Goal: Information Seeking & Learning: Learn about a topic

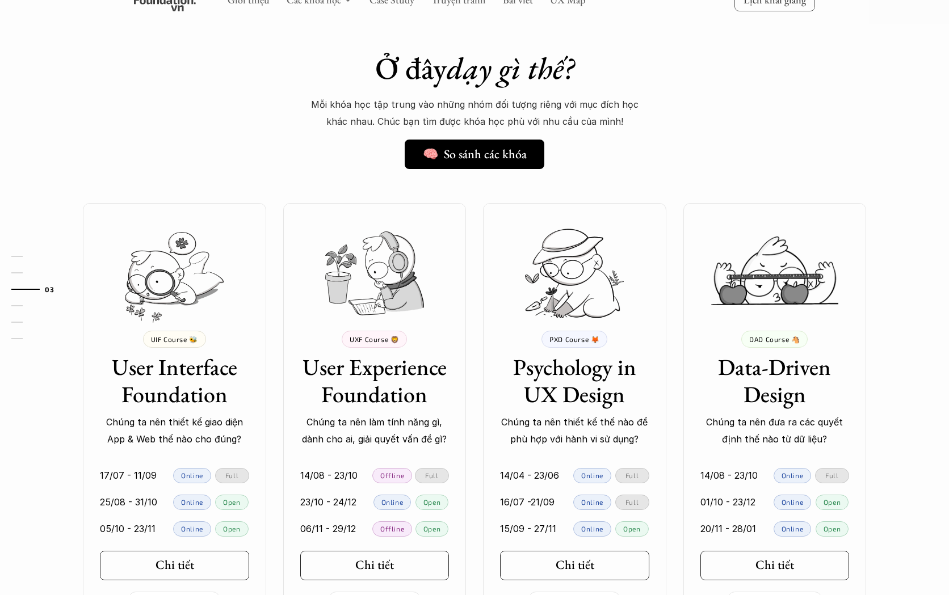
scroll to position [861, 0]
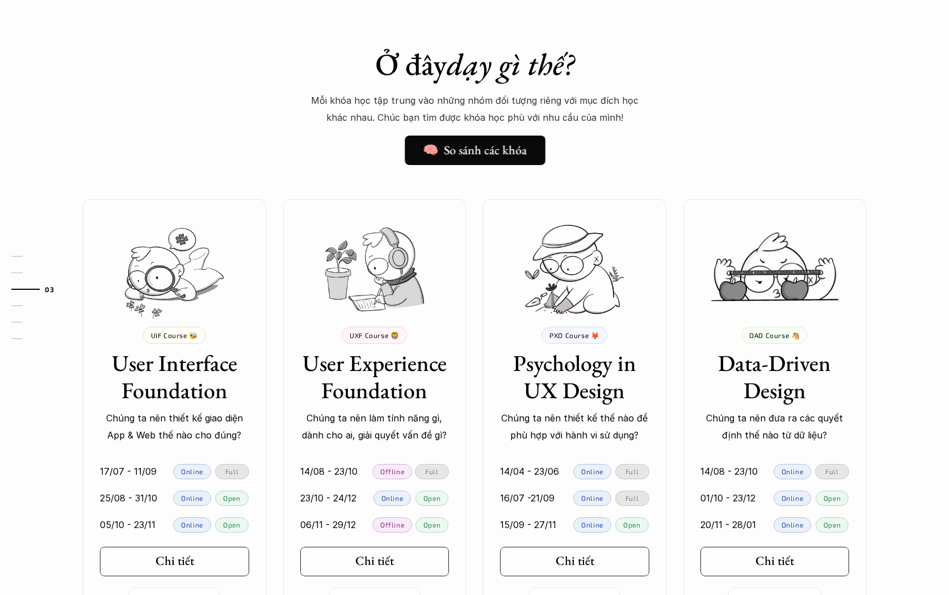
click at [469, 139] on link "🧠 So sánh các khóa" at bounding box center [475, 151] width 141 height 30
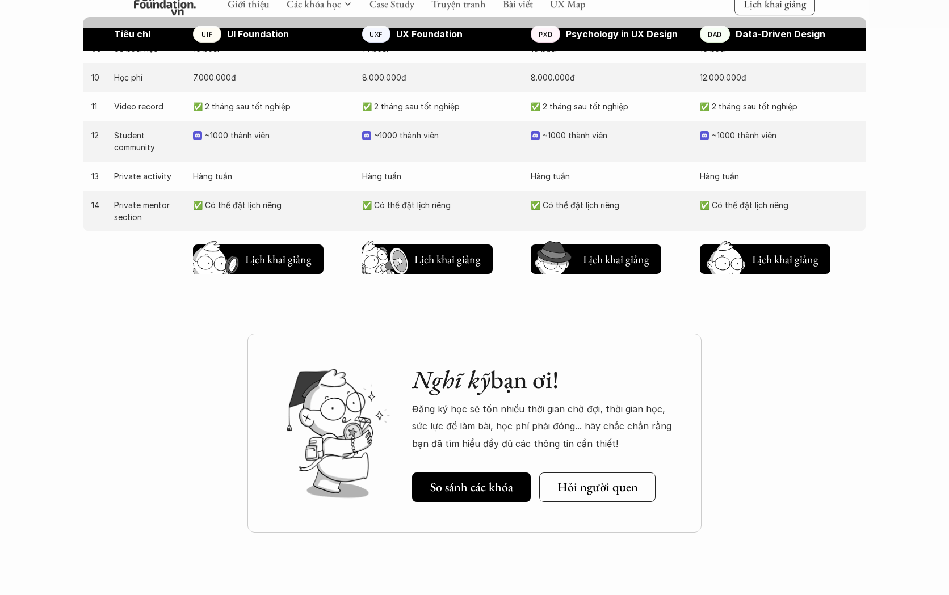
scroll to position [1202, 0]
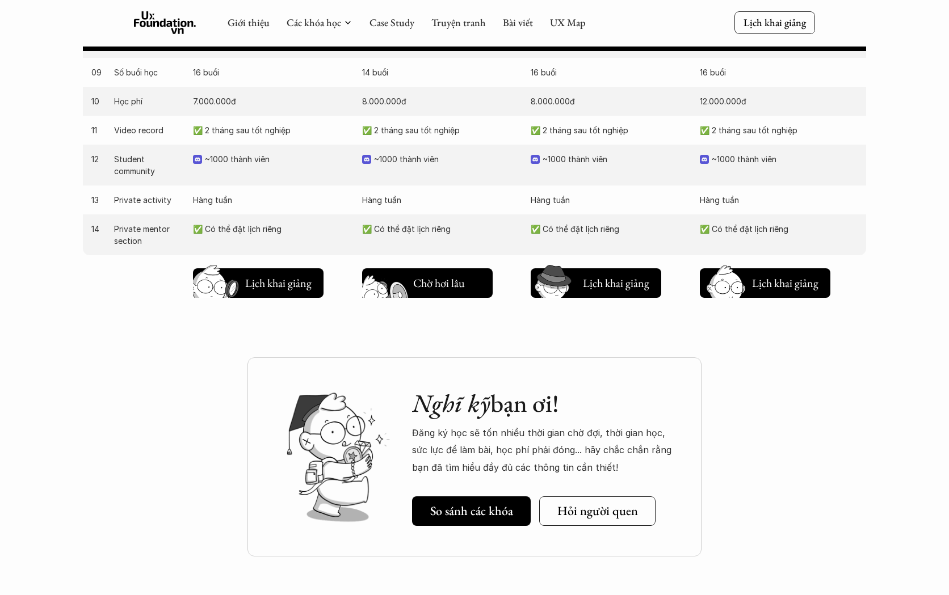
click at [425, 286] on h5 "Lịch khai giảng" at bounding box center [447, 286] width 68 height 16
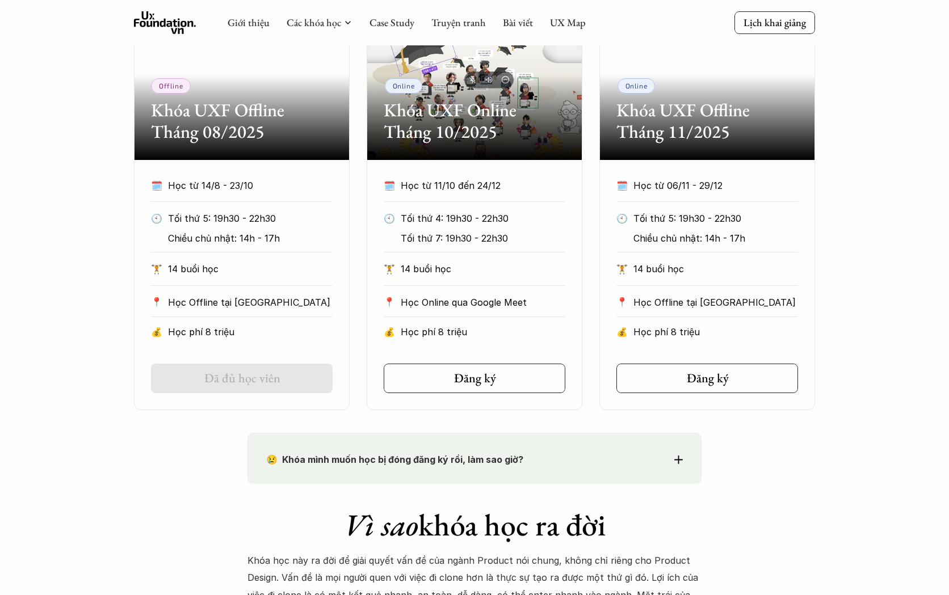
scroll to position [569, 0]
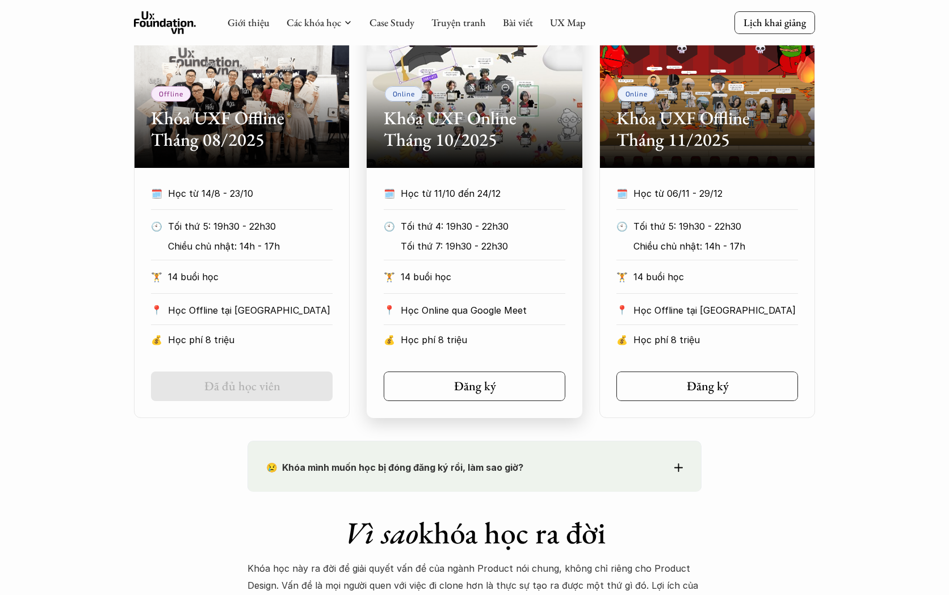
scroll to position [1202, 0]
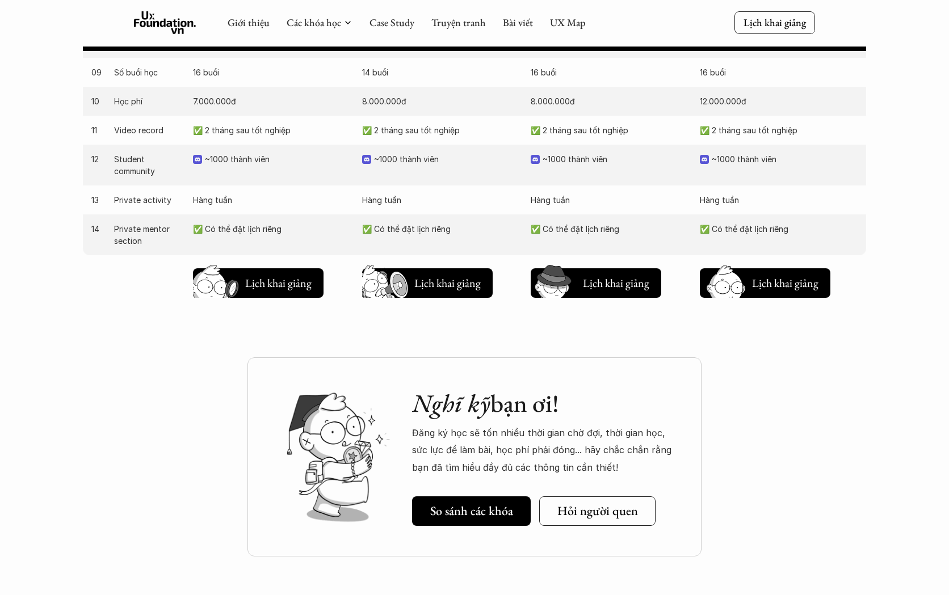
click at [556, 477] on div "Nghĩ kỹ bạn ơi! Đăng ký học sẽ tốn nhiều thời gian chờ đợi, thời gian học, sức …" at bounding box center [545, 457] width 267 height 137
click at [275, 288] on h5 "Lịch khai giảng" at bounding box center [278, 285] width 68 height 16
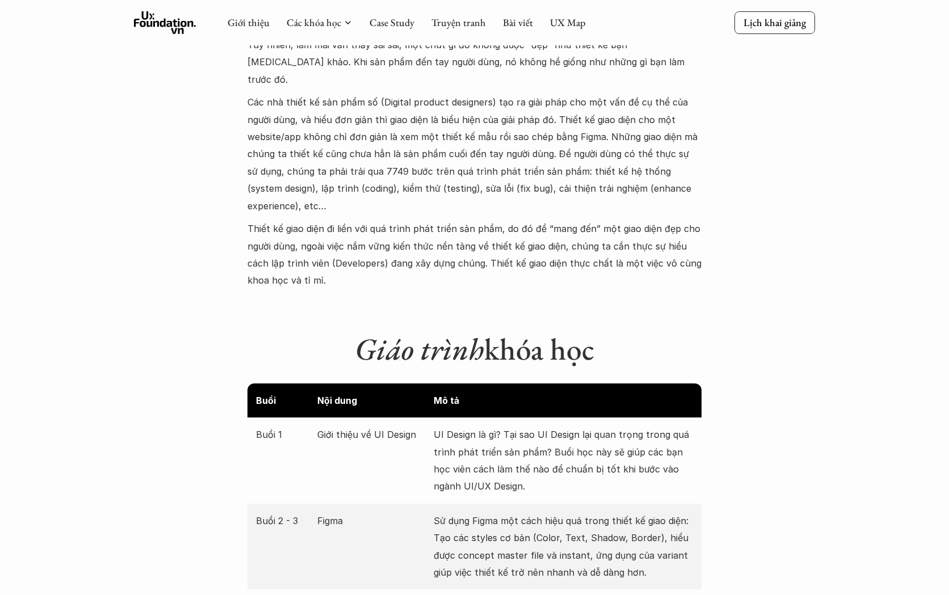
scroll to position [435, 0]
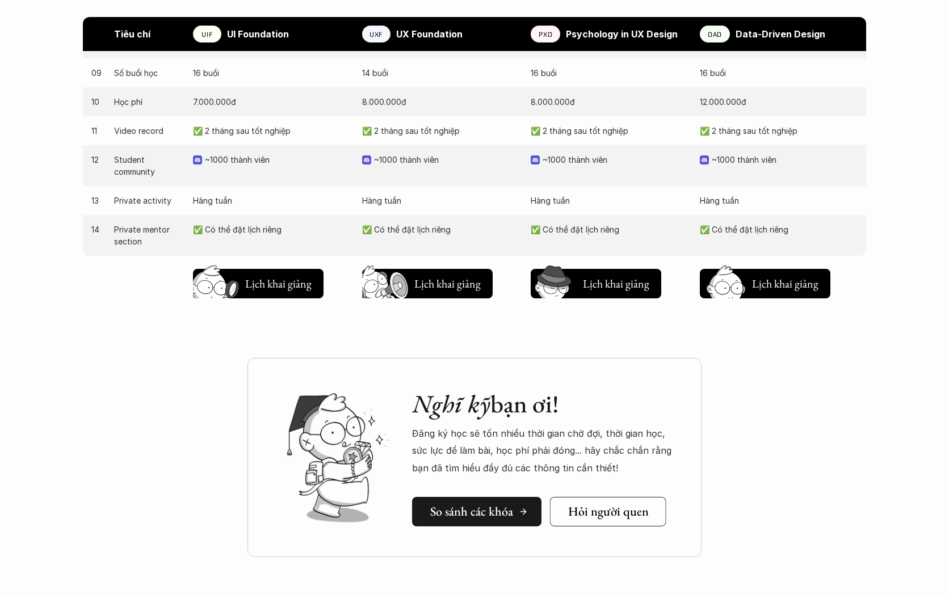
click at [500, 505] on h5 "So sánh các khóa" at bounding box center [471, 512] width 83 height 15
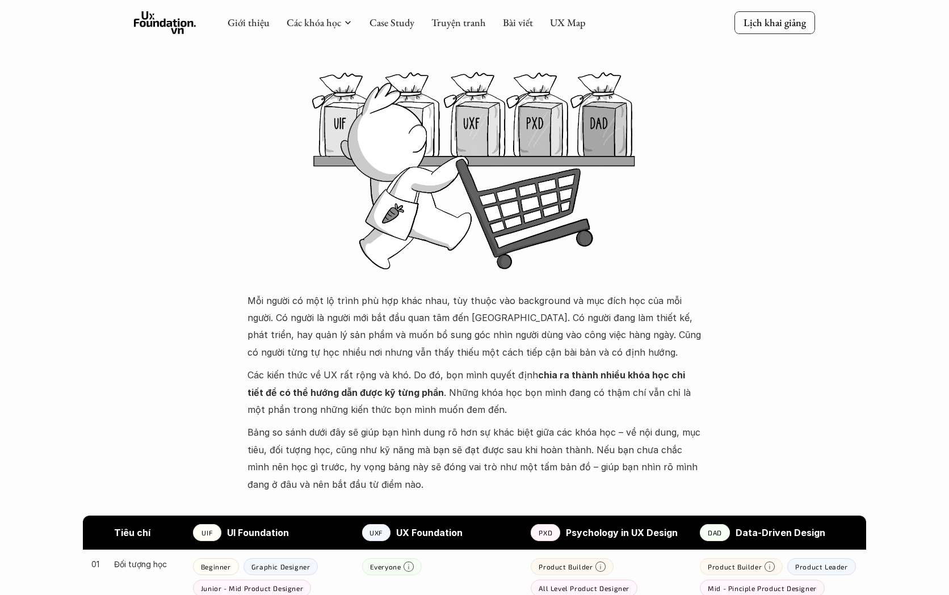
scroll to position [57, 0]
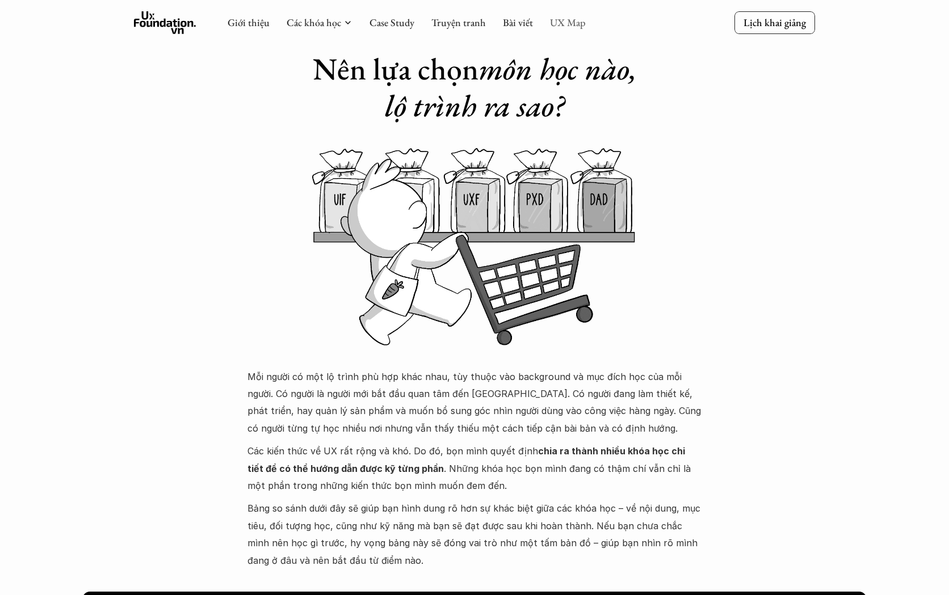
click at [567, 24] on link "UX Map" at bounding box center [568, 22] width 36 height 13
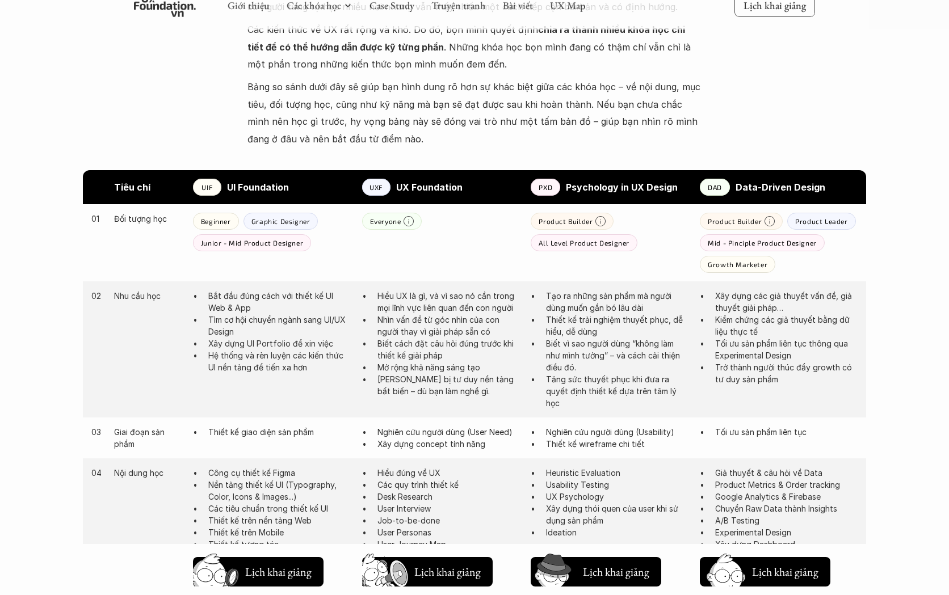
scroll to position [500, 0]
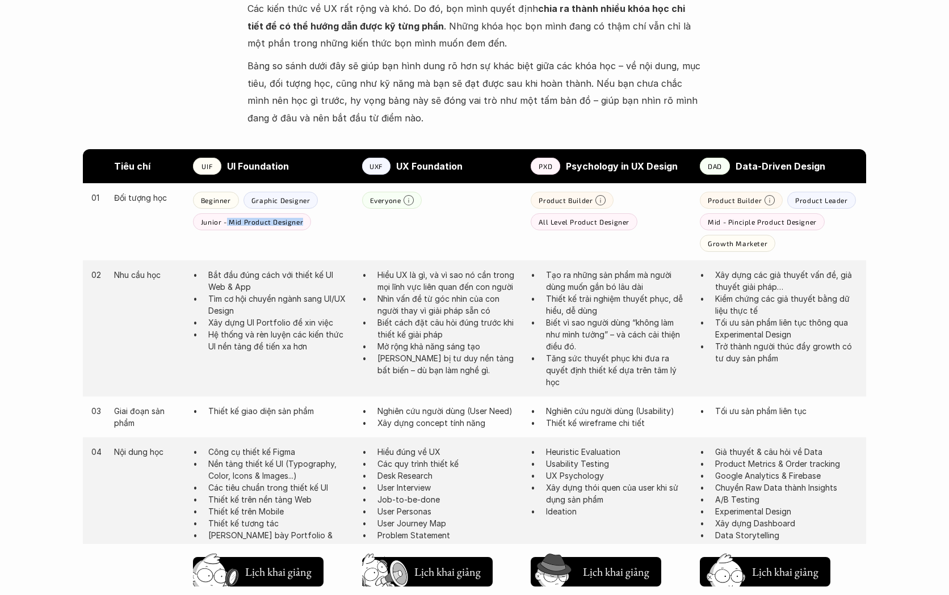
drag, startPoint x: 225, startPoint y: 219, endPoint x: 318, endPoint y: 219, distance: 93.1
click at [318, 219] on div "Beginner Graphic Designer Junior - Mid Product Designer" at bounding box center [272, 211] width 158 height 39
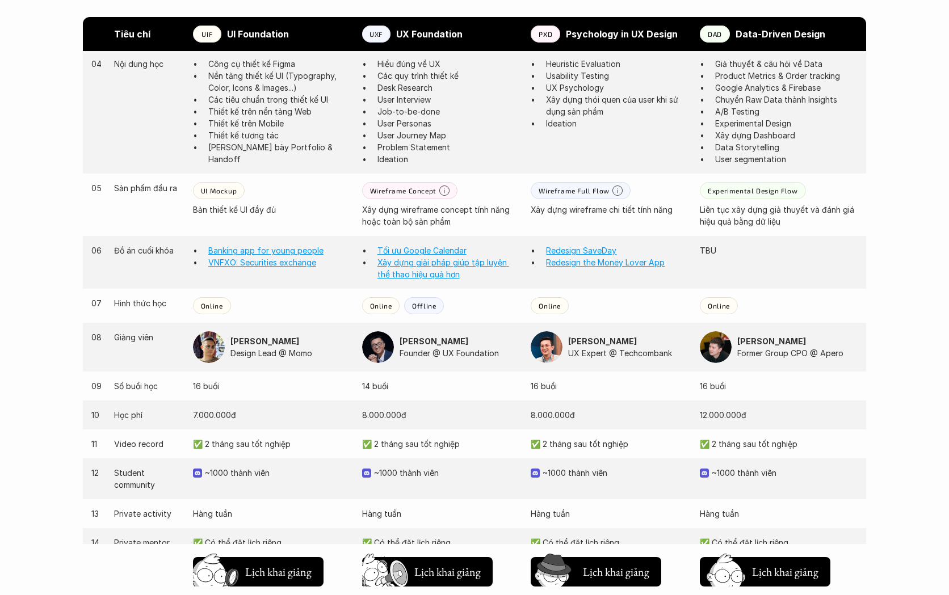
scroll to position [983, 0]
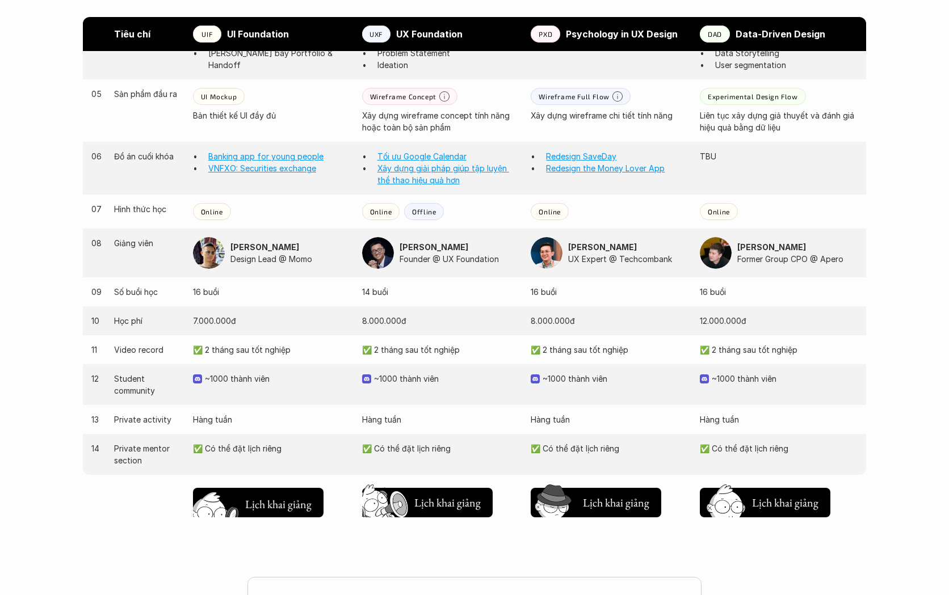
click at [313, 510] on button "Chờ hơi lâu Lịch khai giảng" at bounding box center [258, 503] width 131 height 30
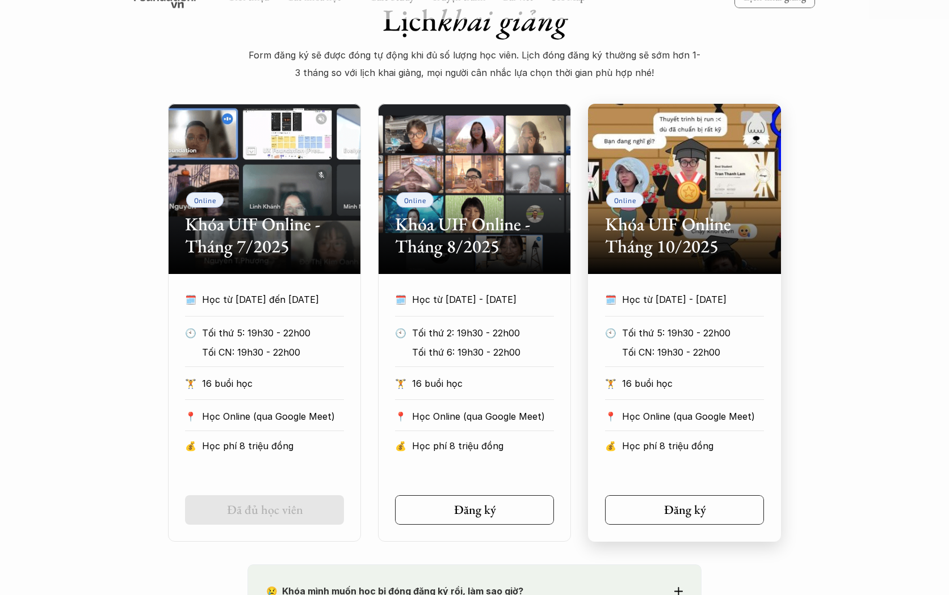
scroll to position [494, 0]
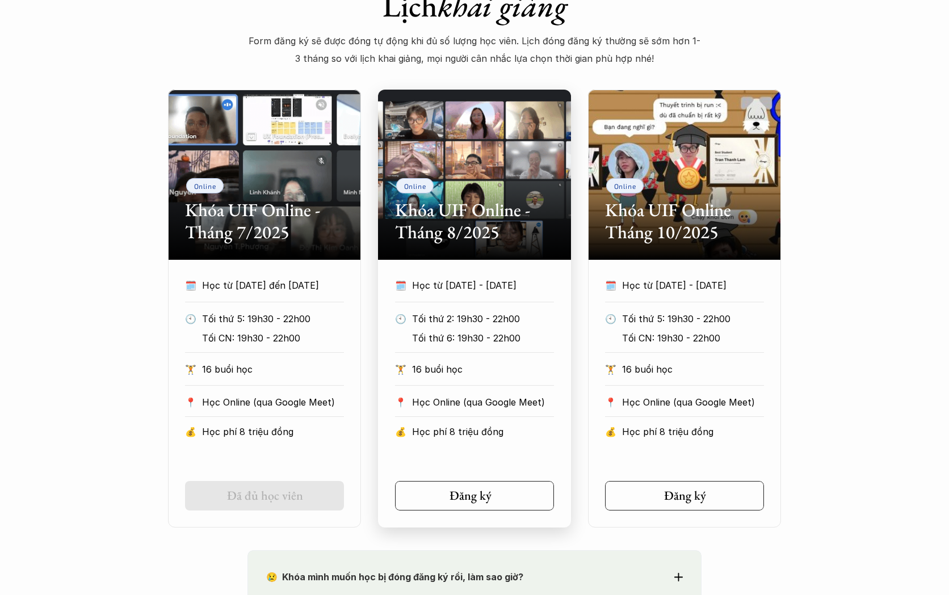
click at [497, 492] on icon at bounding box center [501, 496] width 9 height 9
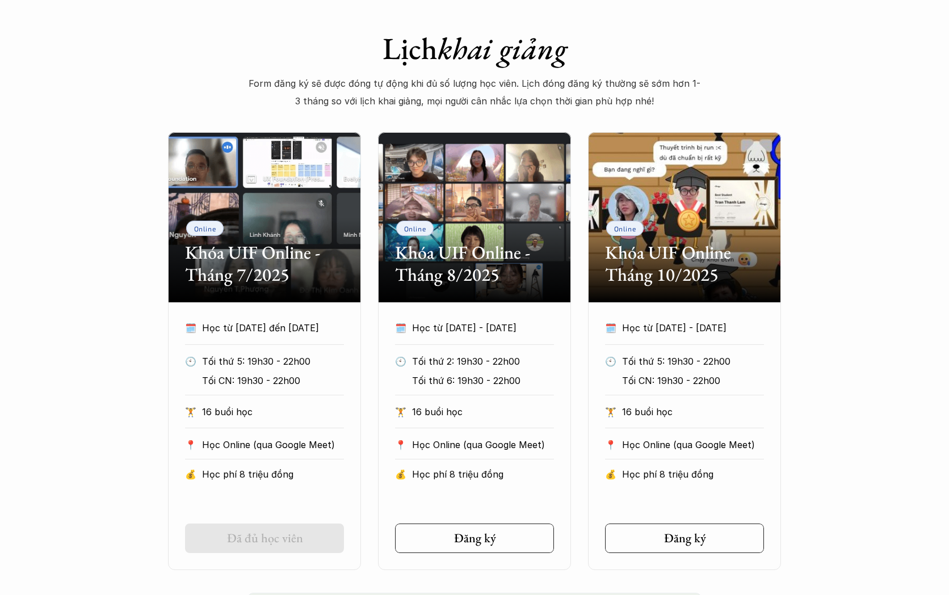
scroll to position [454, 0]
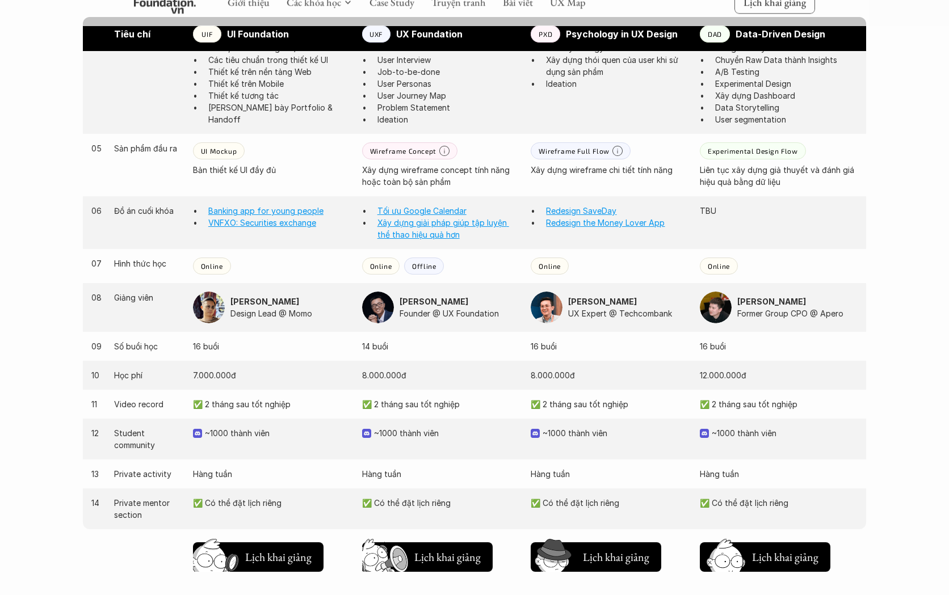
scroll to position [930, 0]
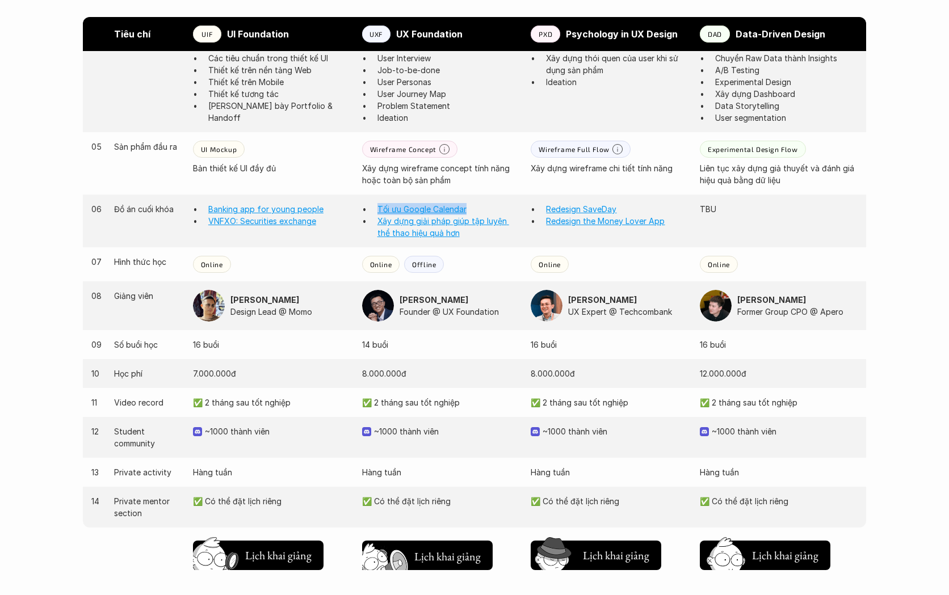
click at [442, 564] on h5 "Lịch khai giảng" at bounding box center [447, 557] width 68 height 16
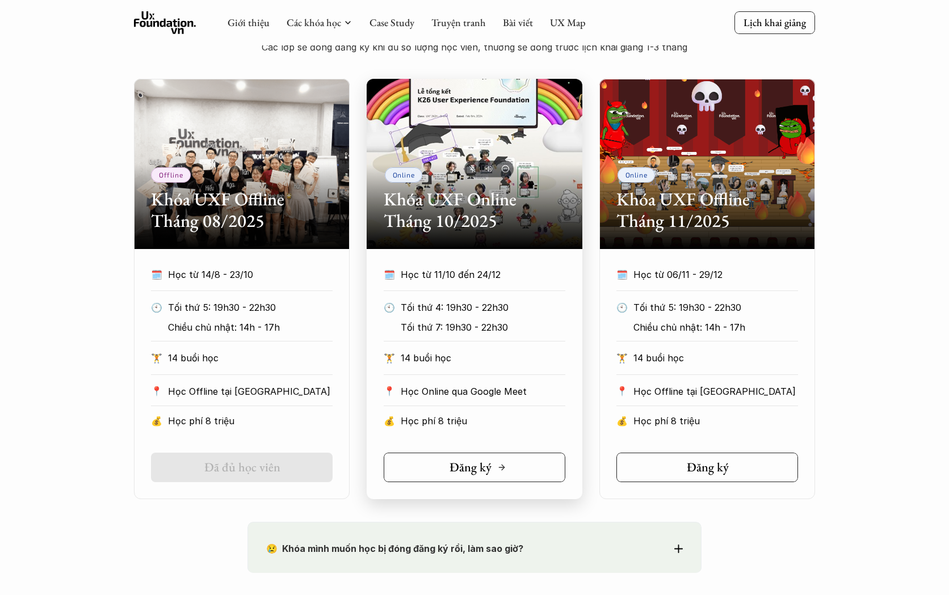
scroll to position [484, 0]
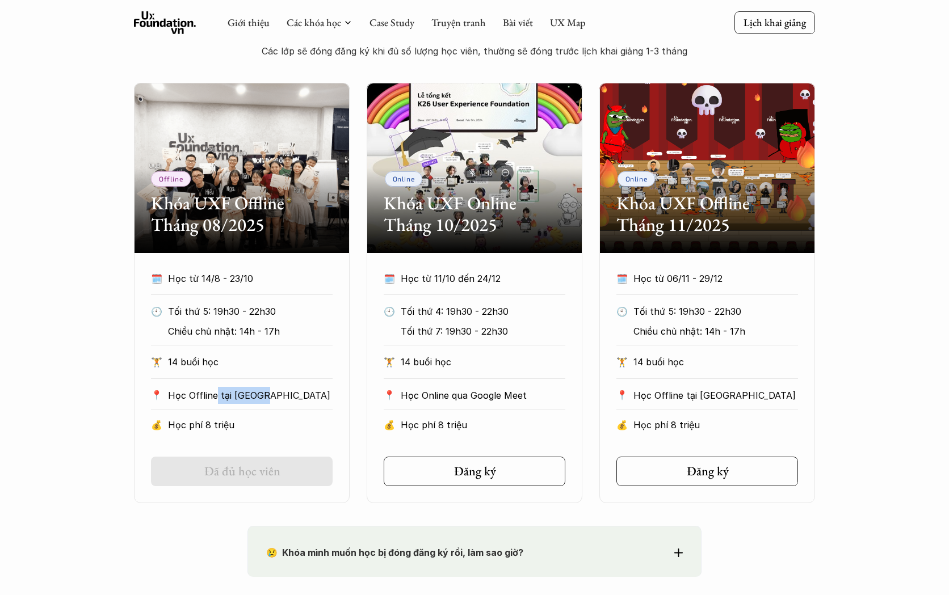
drag, startPoint x: 211, startPoint y: 390, endPoint x: 269, endPoint y: 390, distance: 57.9
click at [269, 390] on p "Học Offline tại Hà Nội" at bounding box center [250, 395] width 165 height 17
click at [257, 482] on link "Đã đủ học viên" at bounding box center [242, 472] width 182 height 30
click at [257, 465] on h5 "Đã đủ học viên" at bounding box center [242, 471] width 76 height 15
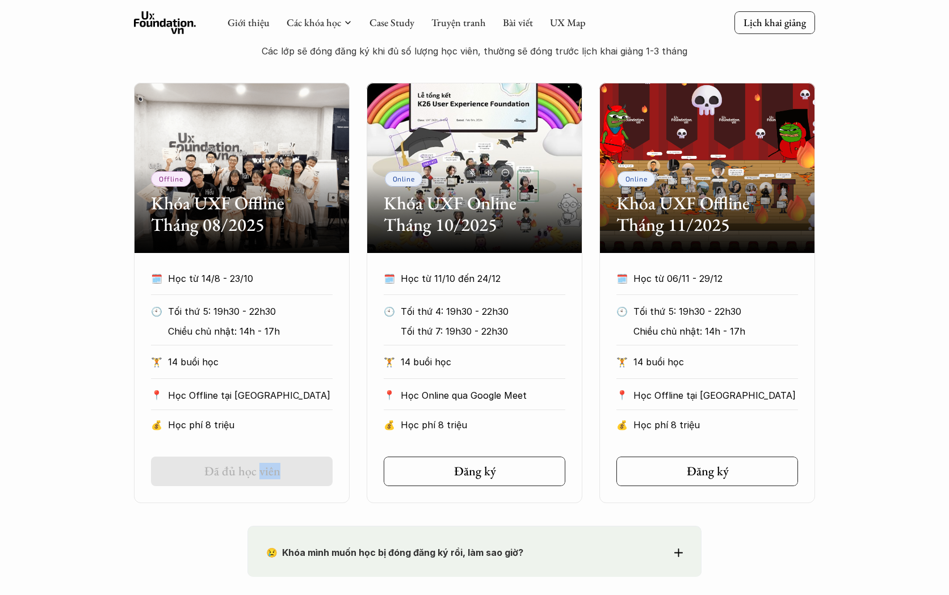
click at [257, 465] on h5 "Đã đủ học viên" at bounding box center [242, 471] width 76 height 15
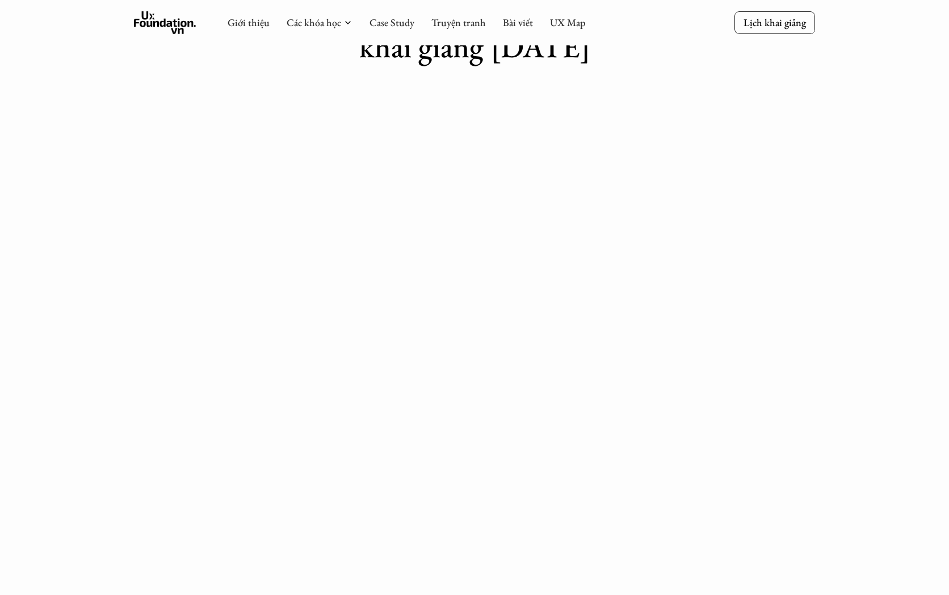
scroll to position [72, 0]
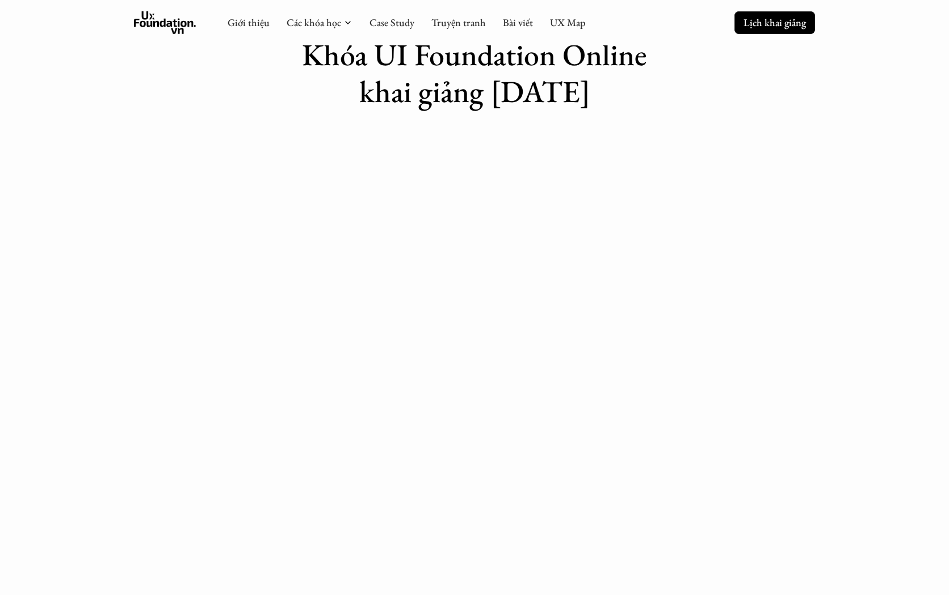
click at [779, 25] on p "Lịch khai giảng" at bounding box center [775, 22] width 62 height 13
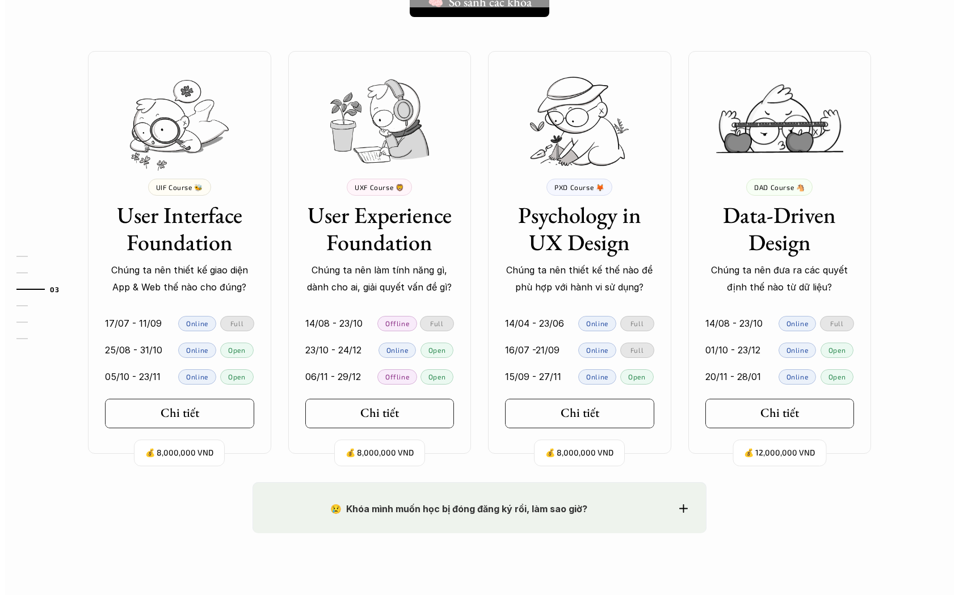
scroll to position [1010, 0]
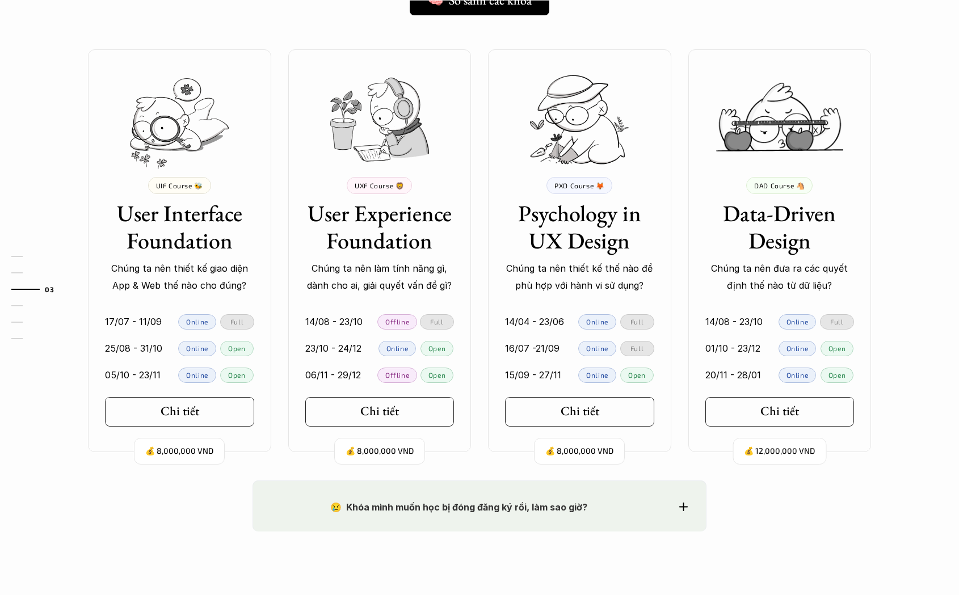
click at [351, 372] on p "06/11 - 29/12" at bounding box center [333, 375] width 56 height 17
click at [395, 417] on div "Chi tiết" at bounding box center [382, 411] width 53 height 15
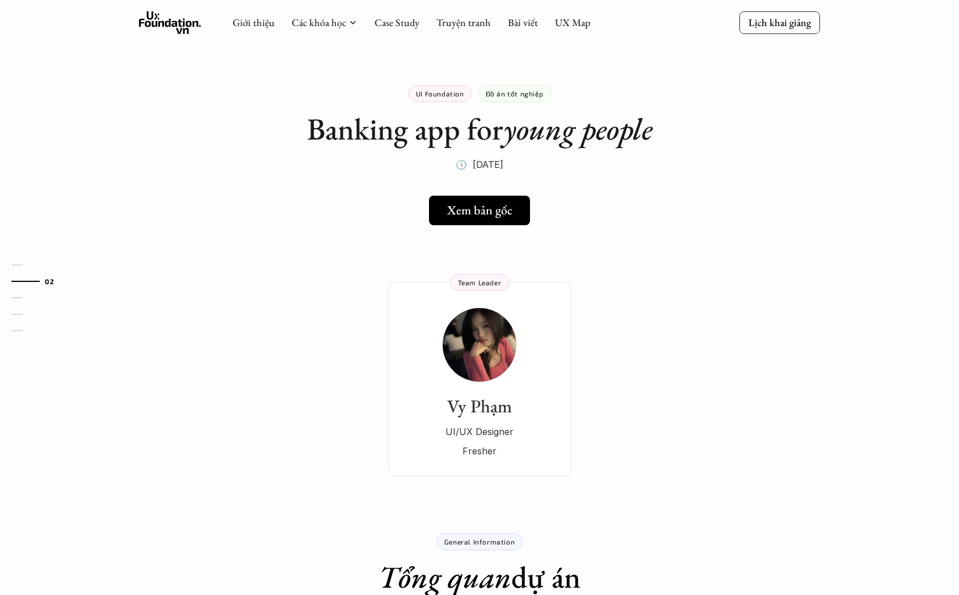
click at [307, 450] on div "Vy [PERSON_NAME]/UX Designer Fresher Team Leader" at bounding box center [479, 362] width 817 height 229
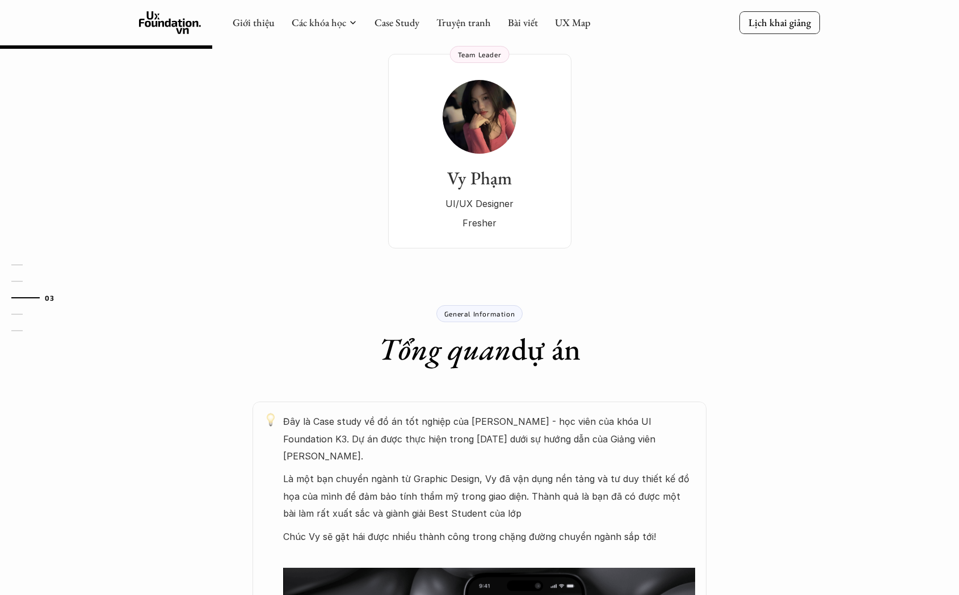
scroll to position [231, 0]
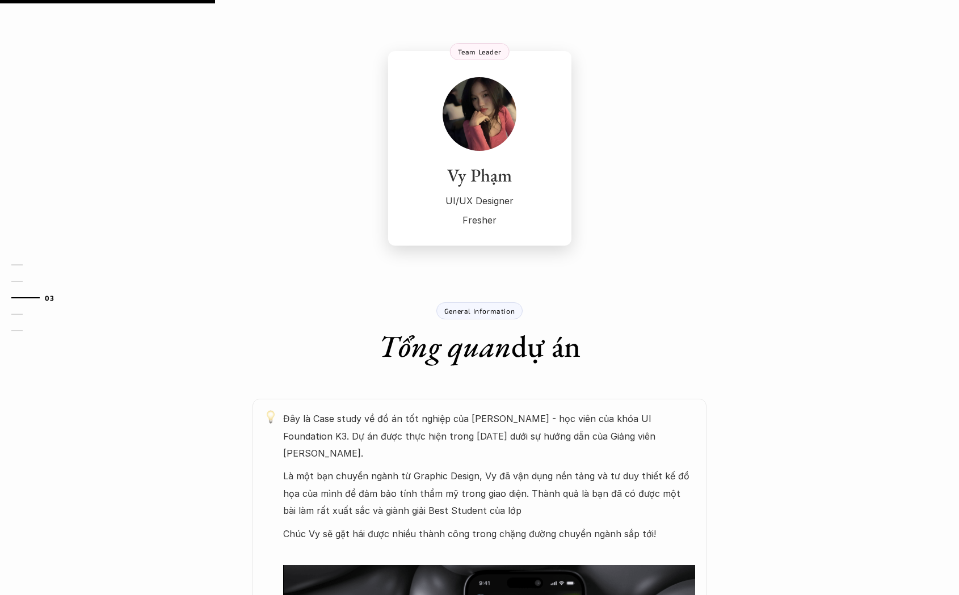
click at [478, 180] on h3 "Vy Phạm" at bounding box center [480, 176] width 161 height 22
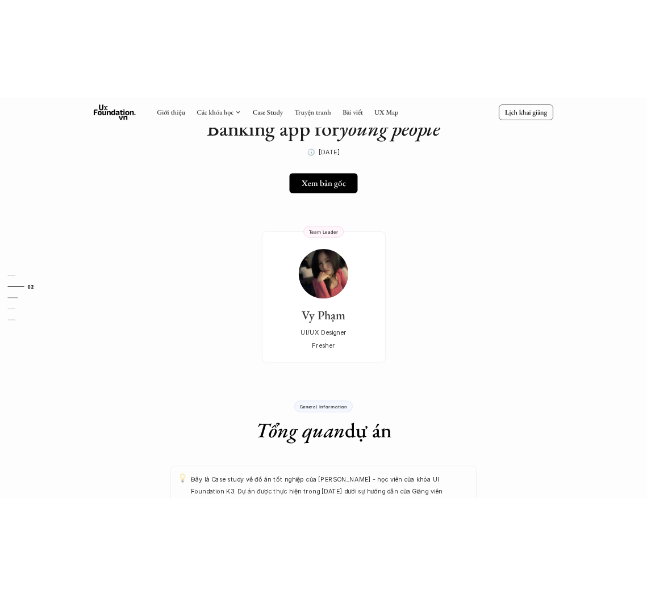
scroll to position [0, 0]
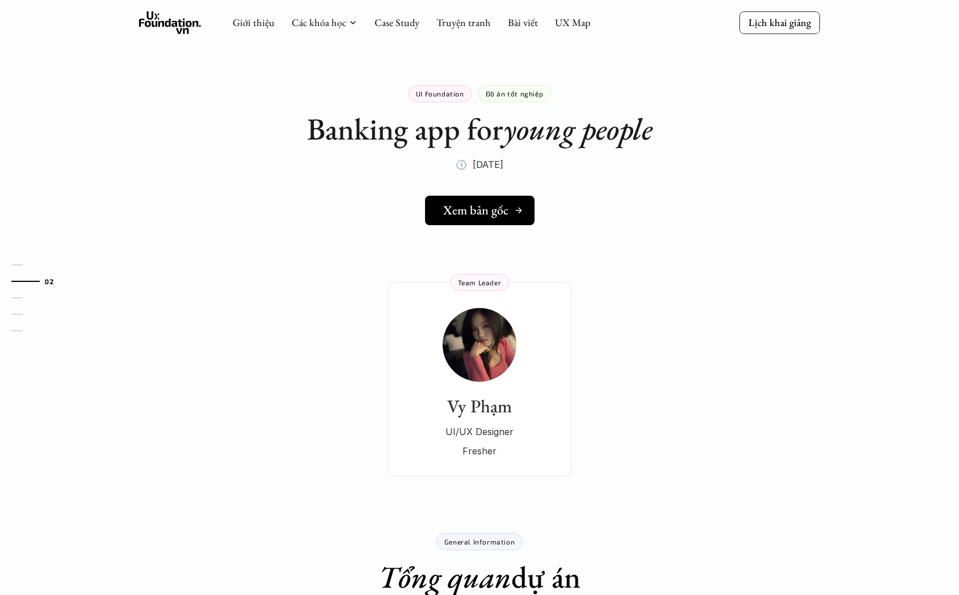
click at [482, 207] on h5 "Xem bản gốc" at bounding box center [475, 210] width 65 height 15
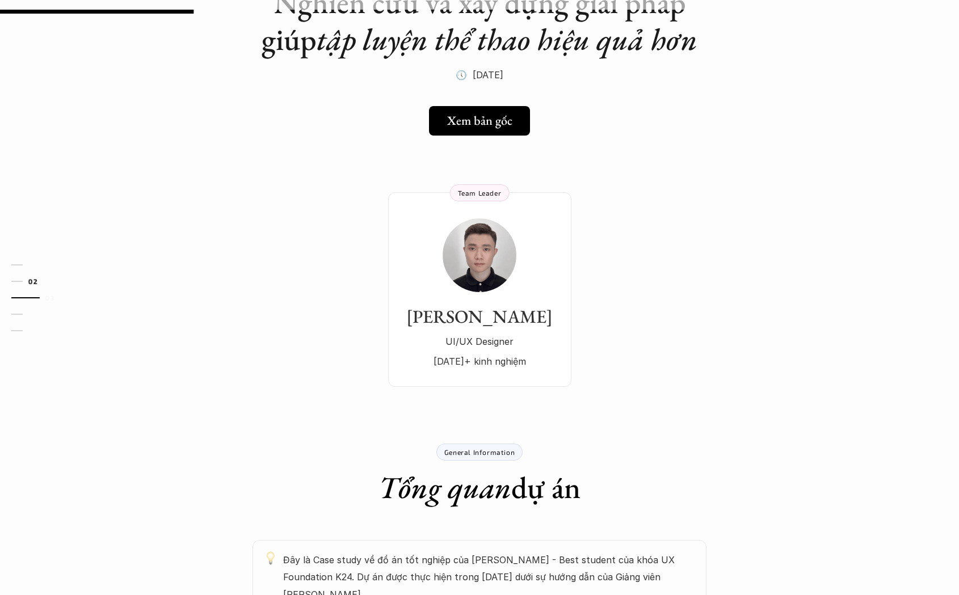
scroll to position [4, 0]
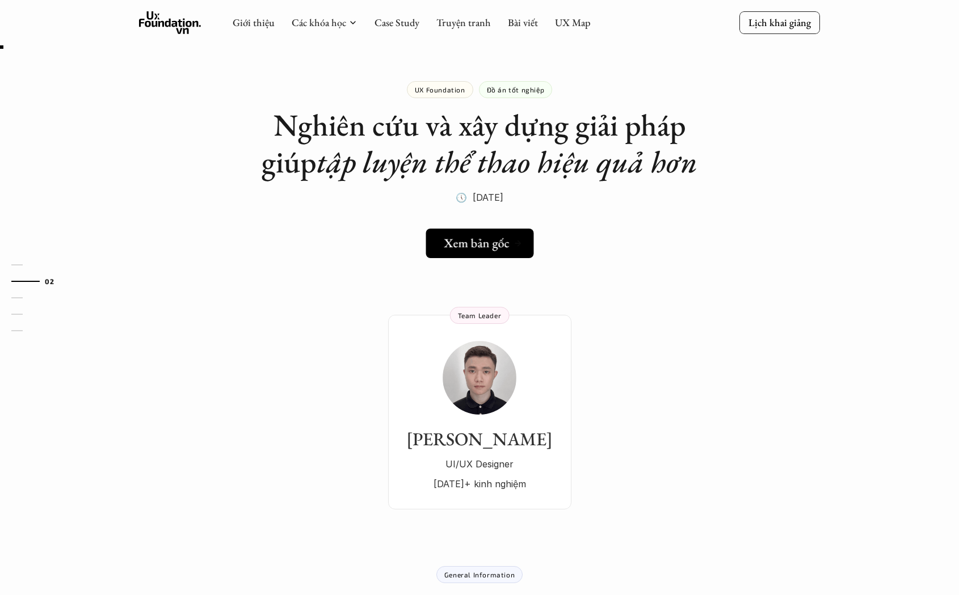
click at [460, 254] on link "Xem bản gốc" at bounding box center [480, 244] width 108 height 30
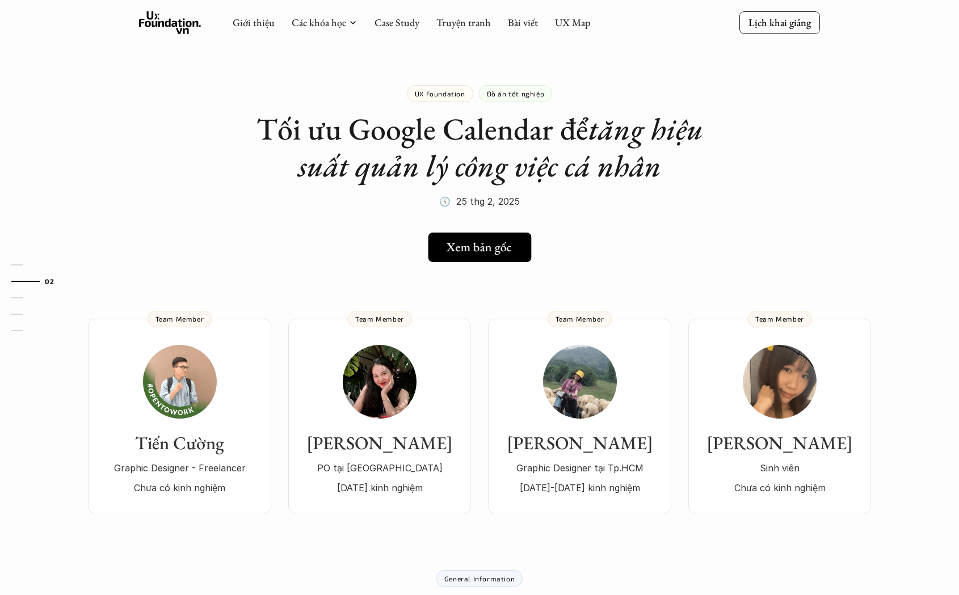
click at [480, 244] on h5 "Xem bản gốc" at bounding box center [478, 247] width 65 height 15
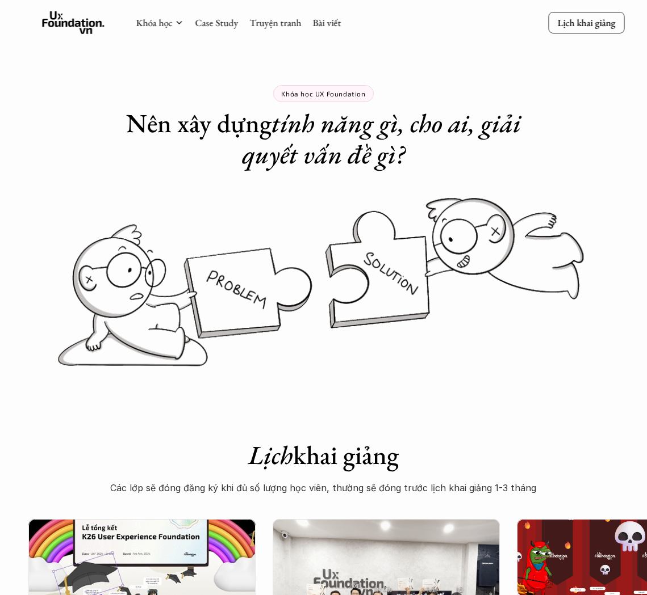
scroll to position [443, 0]
